Goal: Obtain resource: Download file/media

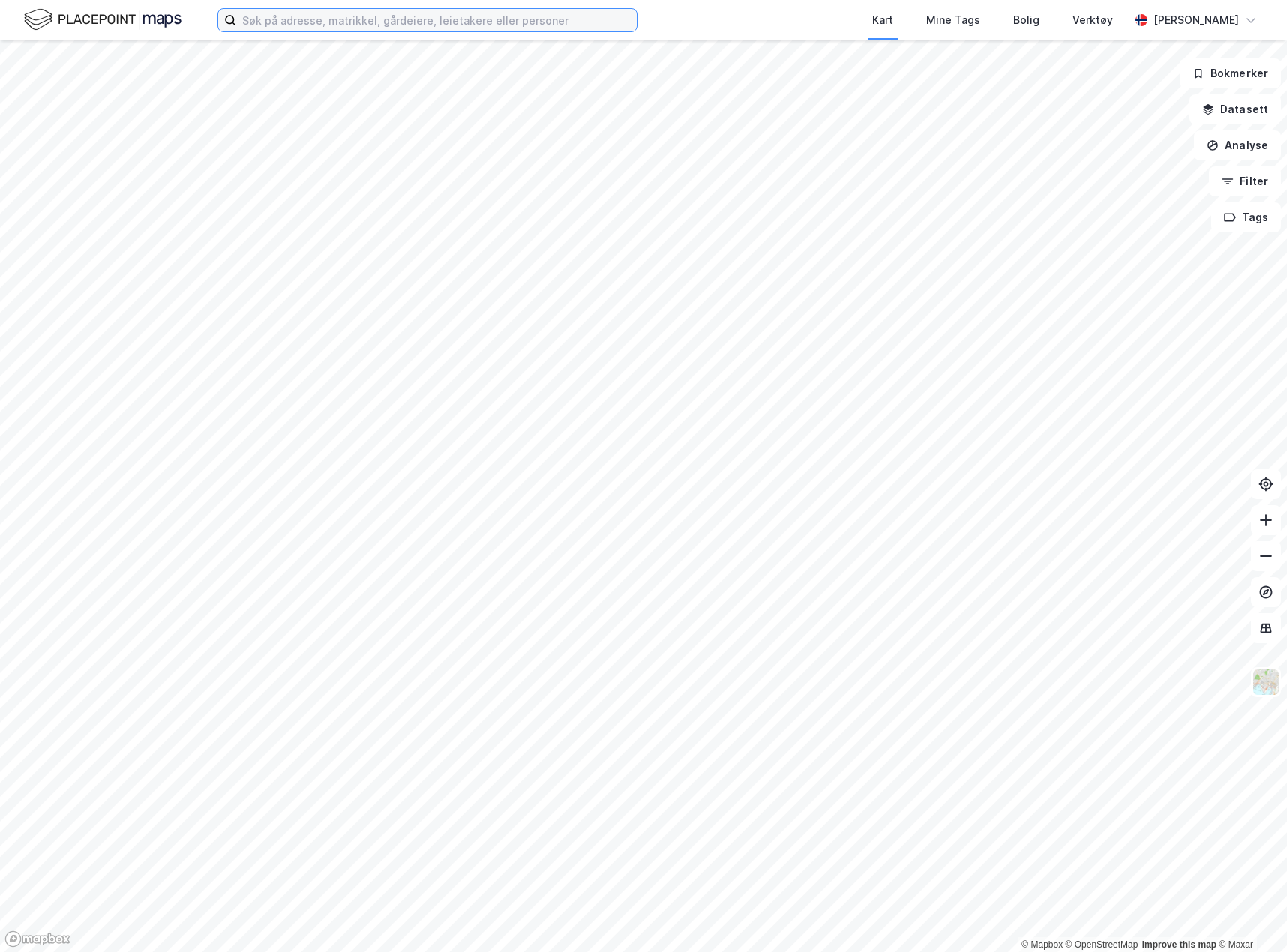
click at [376, 26] on input at bounding box center [436, 19] width 400 height 22
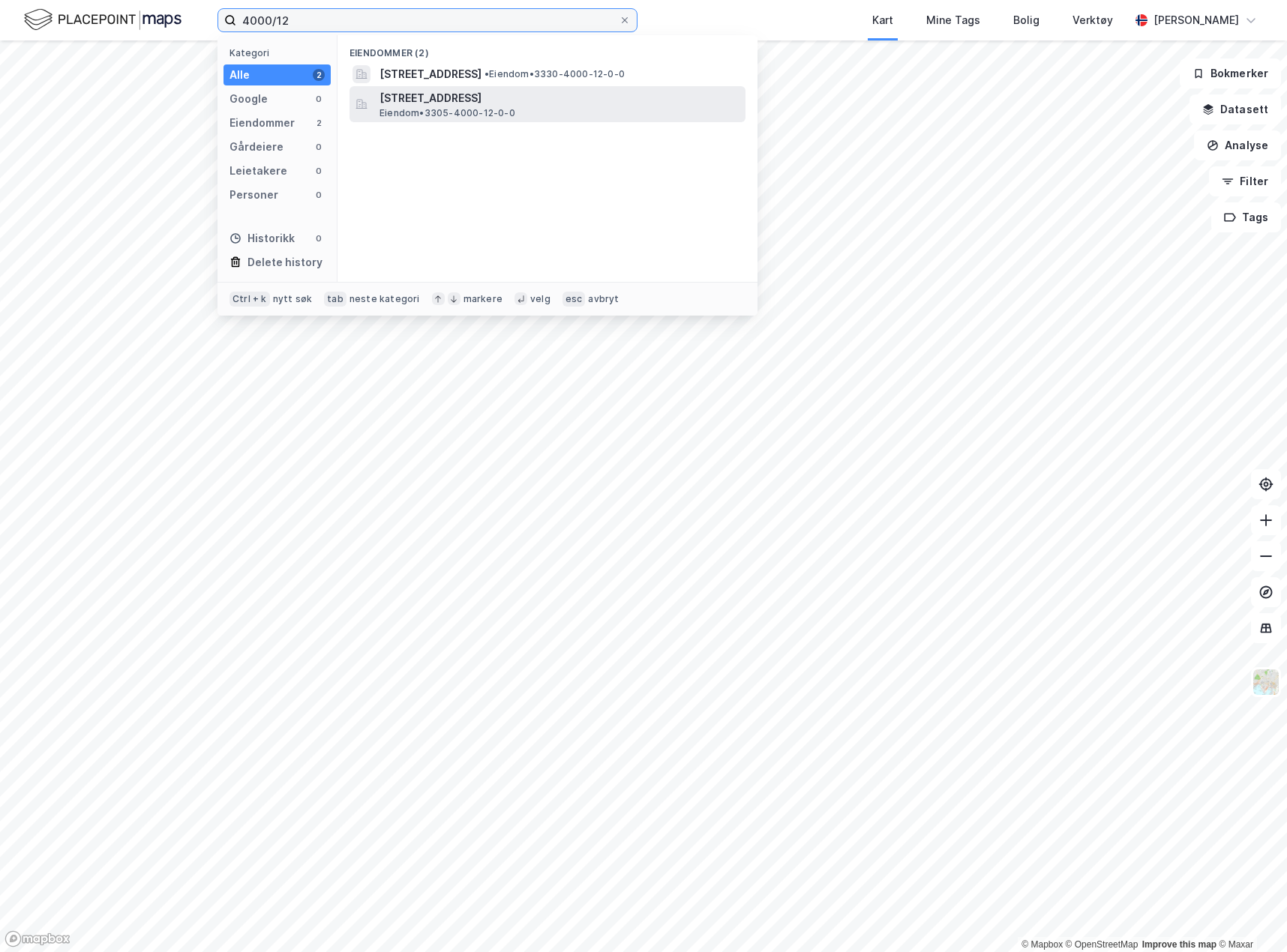
type input "4000/12"
click at [558, 113] on div "Soknedalsveien 1, 3517, HØNEFOSS, RINGERIKE Eiendom • 3305-4000-12-0-0" at bounding box center [560, 104] width 363 height 30
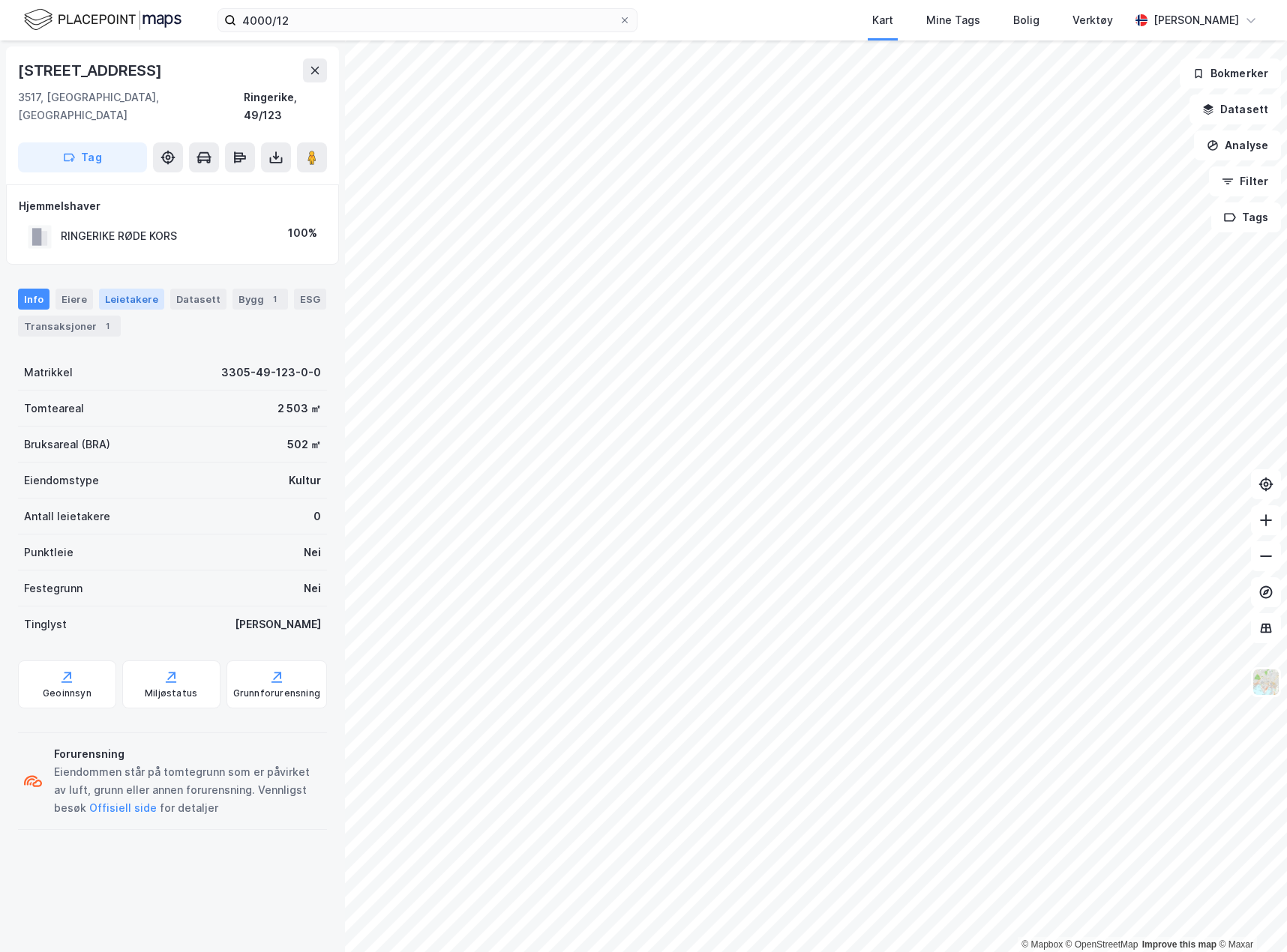
click at [125, 289] on div "Leietakere" at bounding box center [132, 299] width 65 height 21
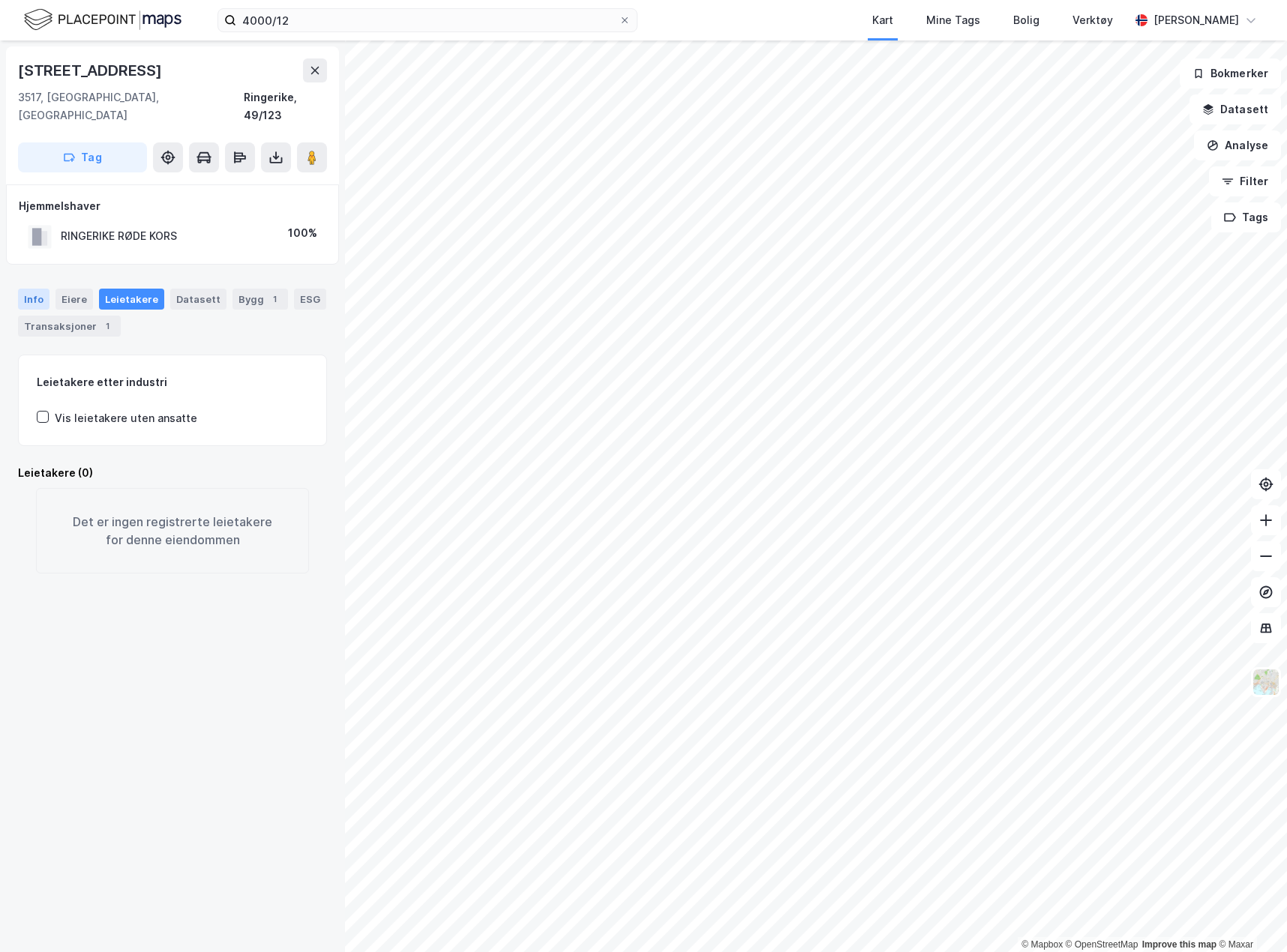
click at [29, 289] on div "Info" at bounding box center [34, 299] width 32 height 21
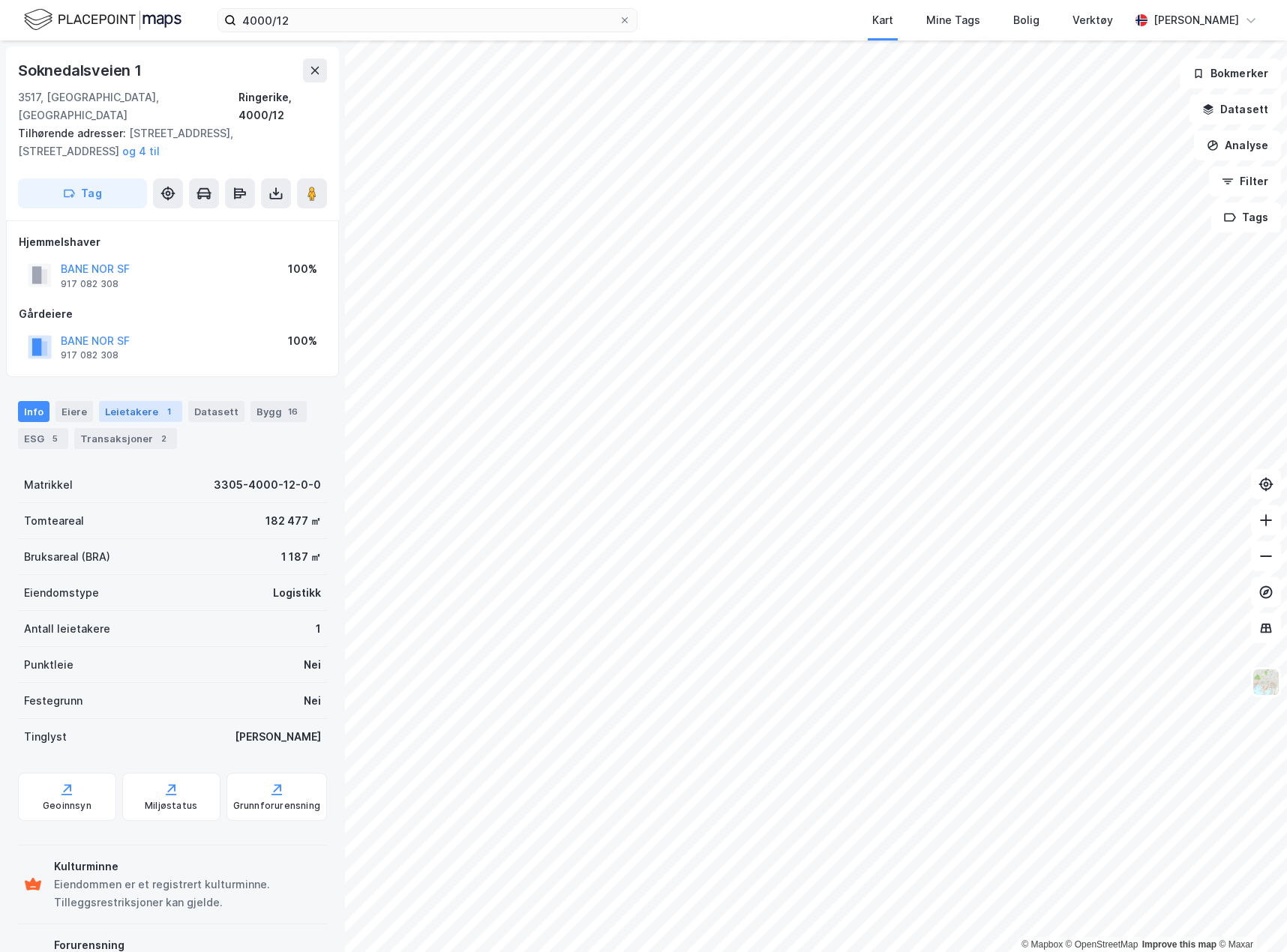
click at [134, 401] on div "Leietakere 1" at bounding box center [141, 412] width 83 height 21
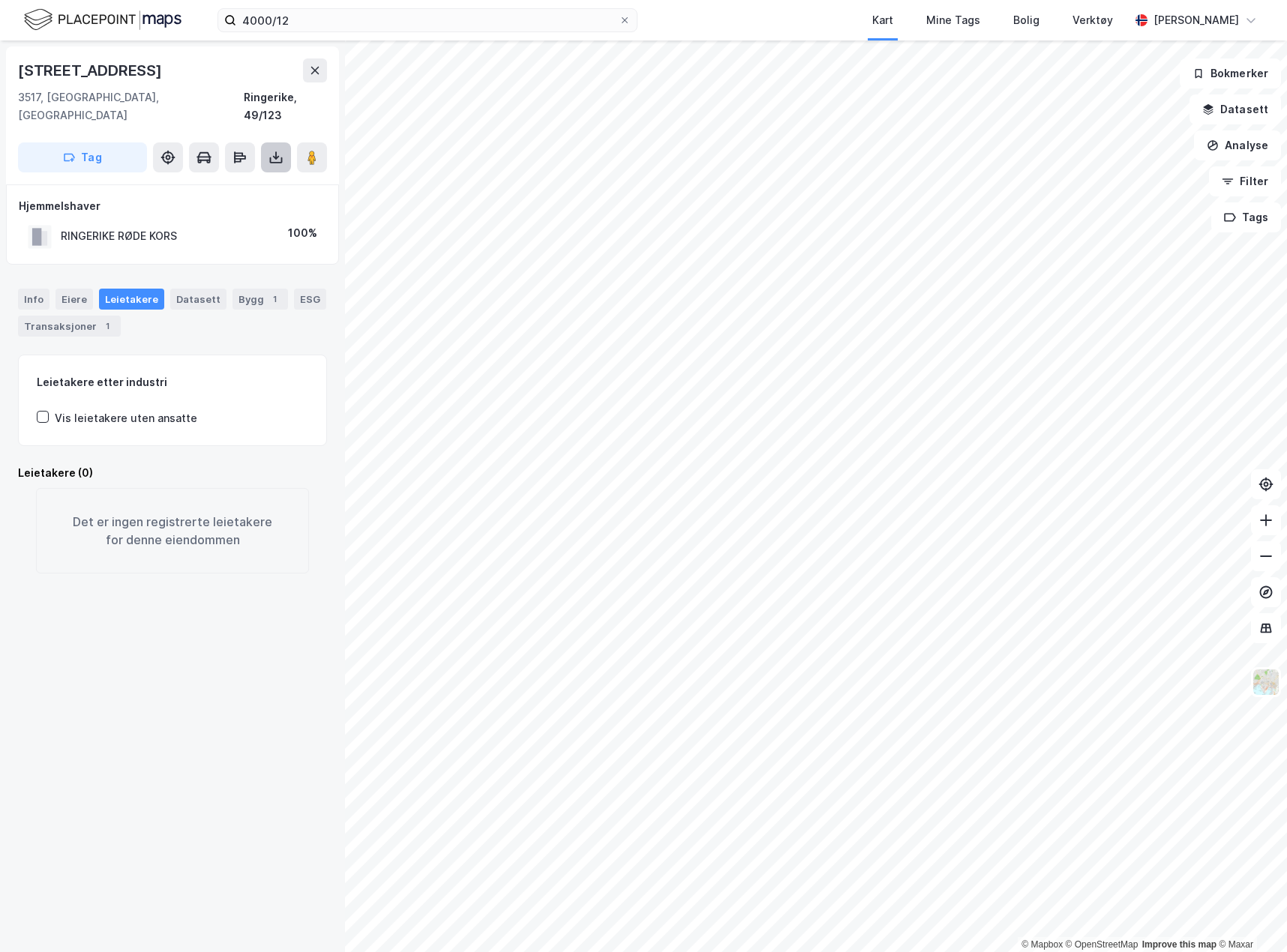
click at [280, 150] on icon at bounding box center [276, 158] width 15 height 15
click at [216, 181] on div "Last ned grunnbok" at bounding box center [201, 187] width 87 height 12
click at [25, 289] on div "Info" at bounding box center [34, 299] width 32 height 21
